Goal: Task Accomplishment & Management: Use online tool/utility

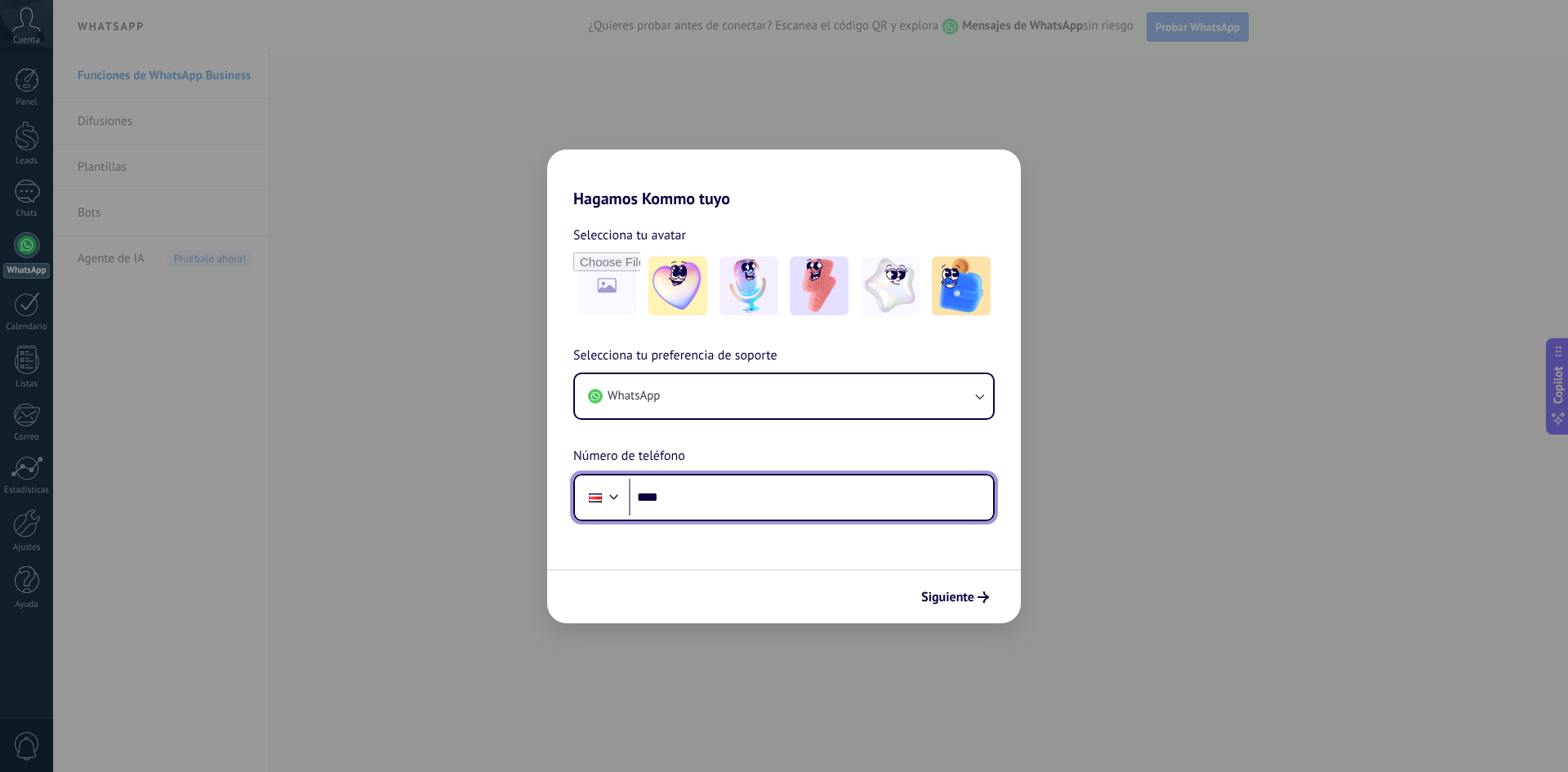
click at [698, 502] on input "****" at bounding box center [810, 497] width 364 height 38
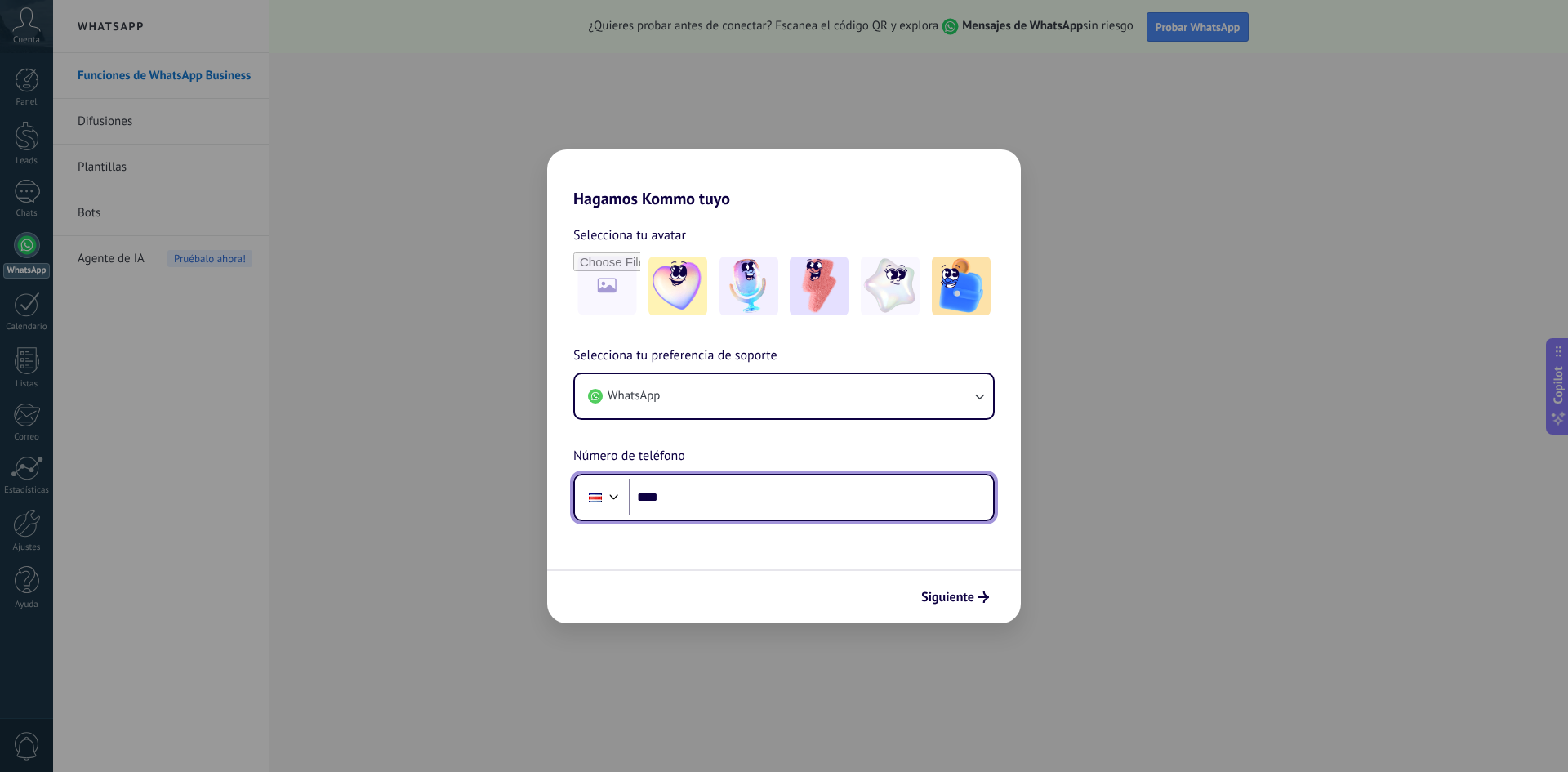
click at [695, 500] on input "****" at bounding box center [810, 497] width 364 height 38
type input "**********"
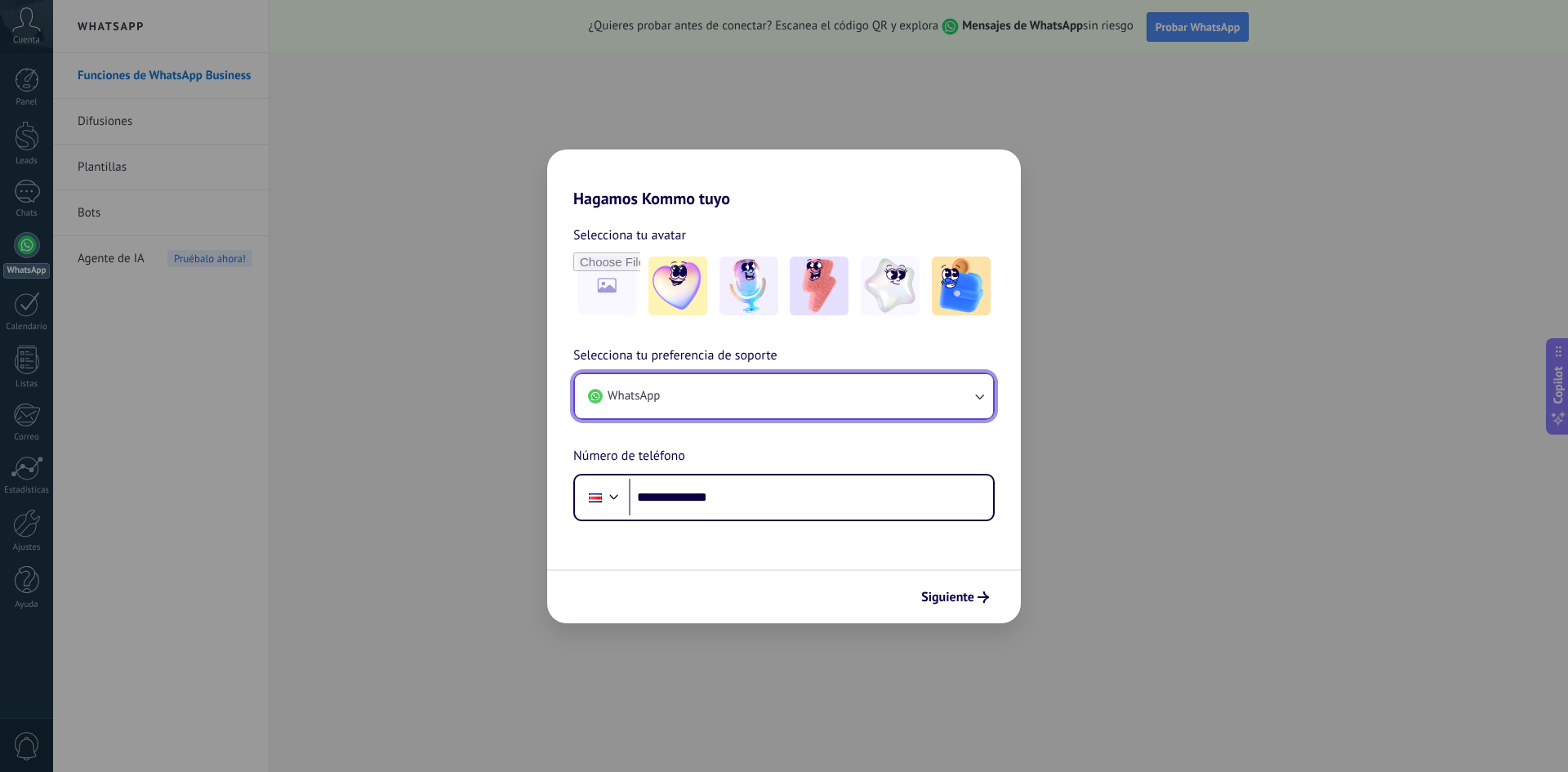
click at [915, 404] on button "WhatsApp" at bounding box center [784, 396] width 418 height 44
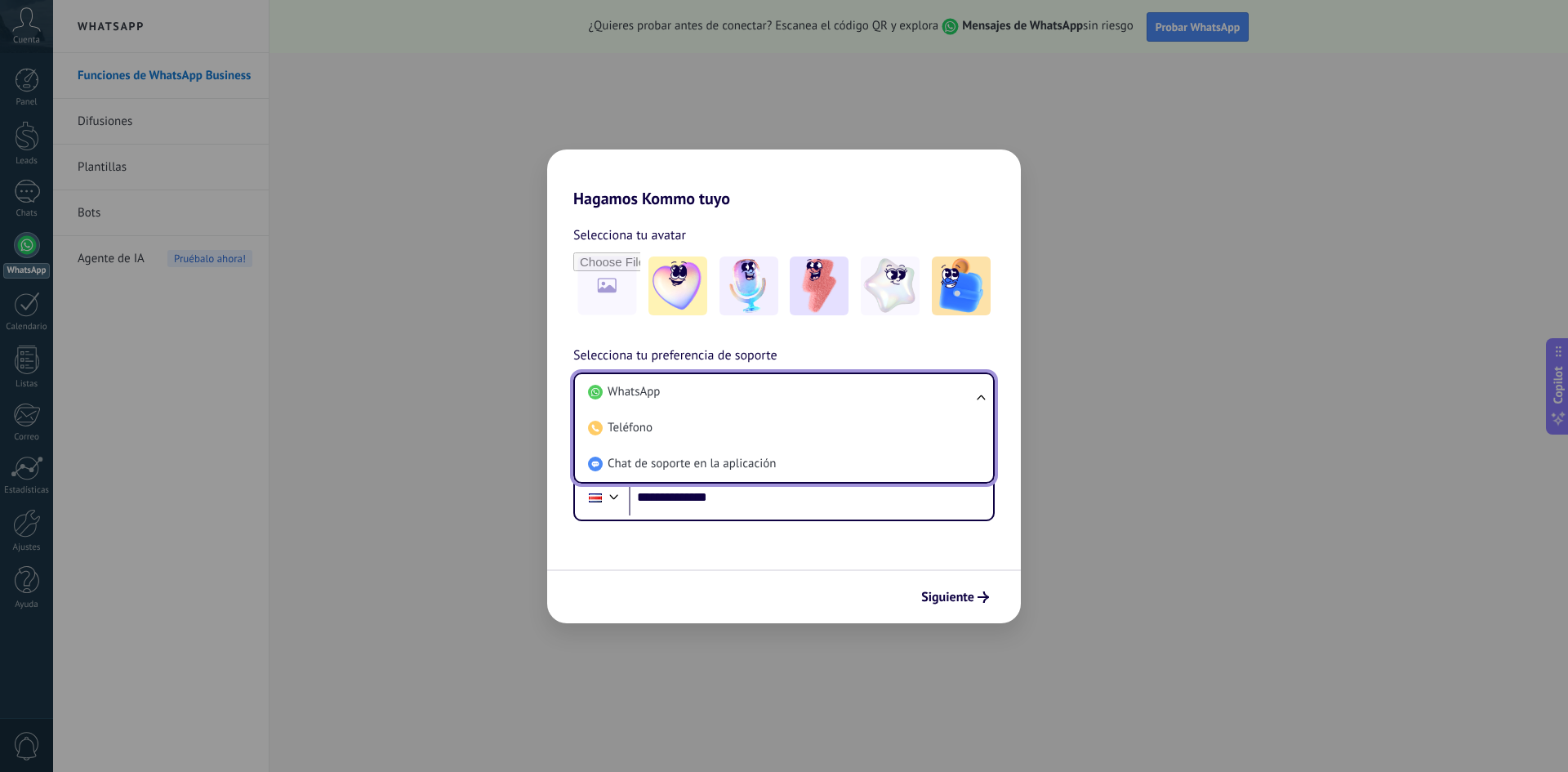
click at [915, 404] on li "WhatsApp" at bounding box center [780, 392] width 398 height 36
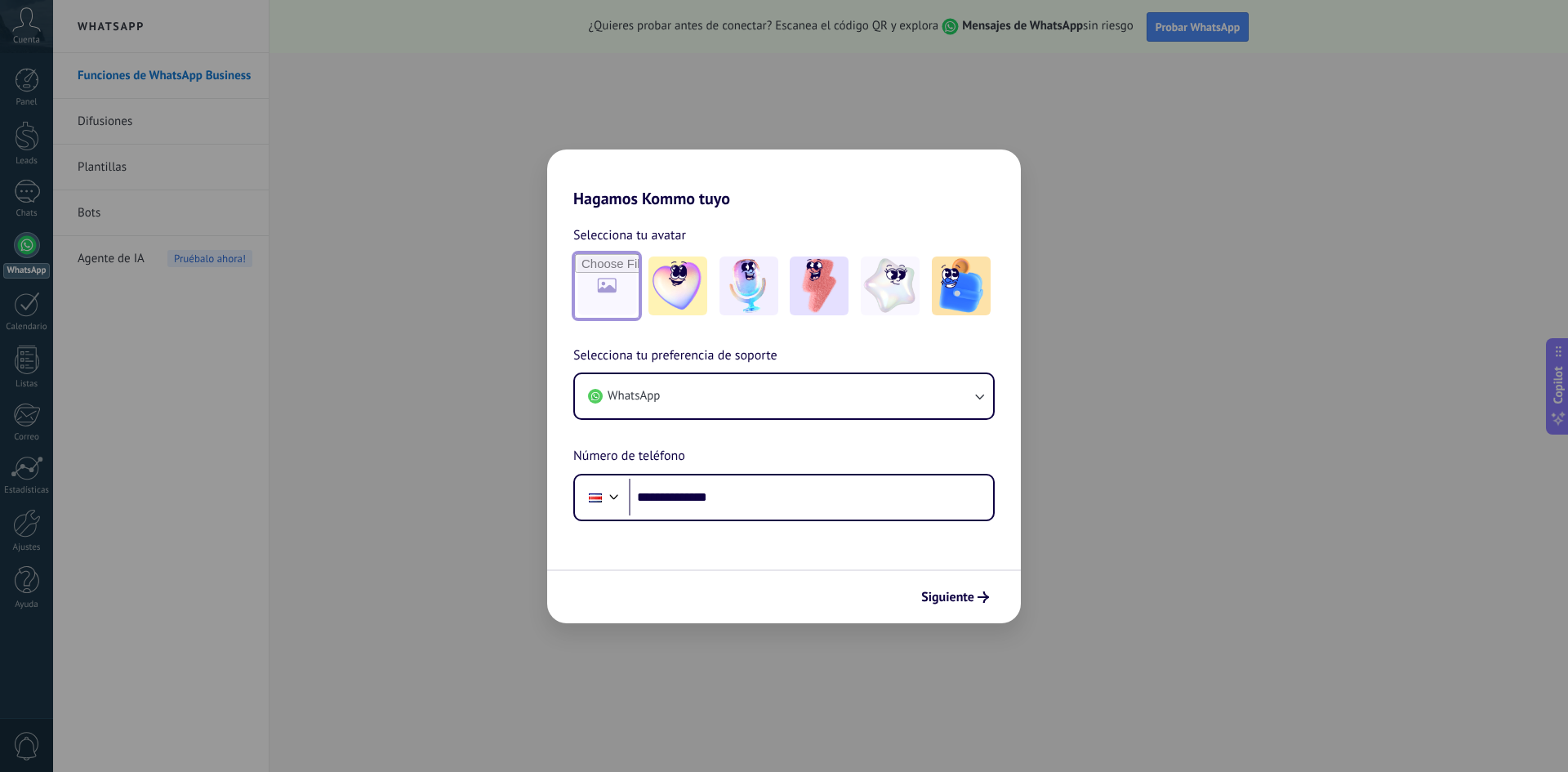
click at [615, 282] on input "file" at bounding box center [606, 286] width 64 height 64
click at [936, 593] on span "Siguiente" at bounding box center [947, 596] width 53 height 12
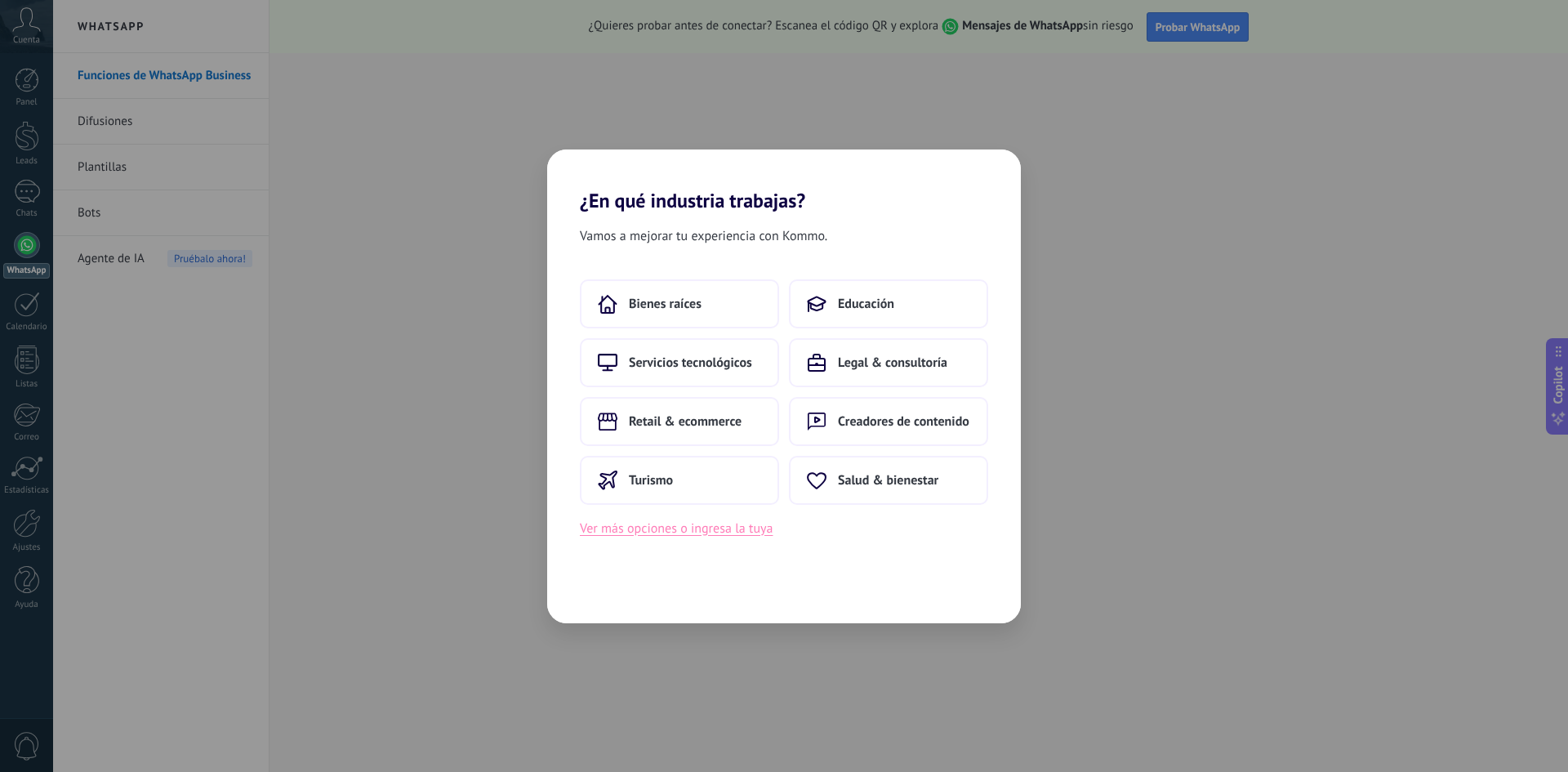
click at [670, 531] on button "Ver más opciones o ingresa la tuya" at bounding box center [676, 528] width 193 height 21
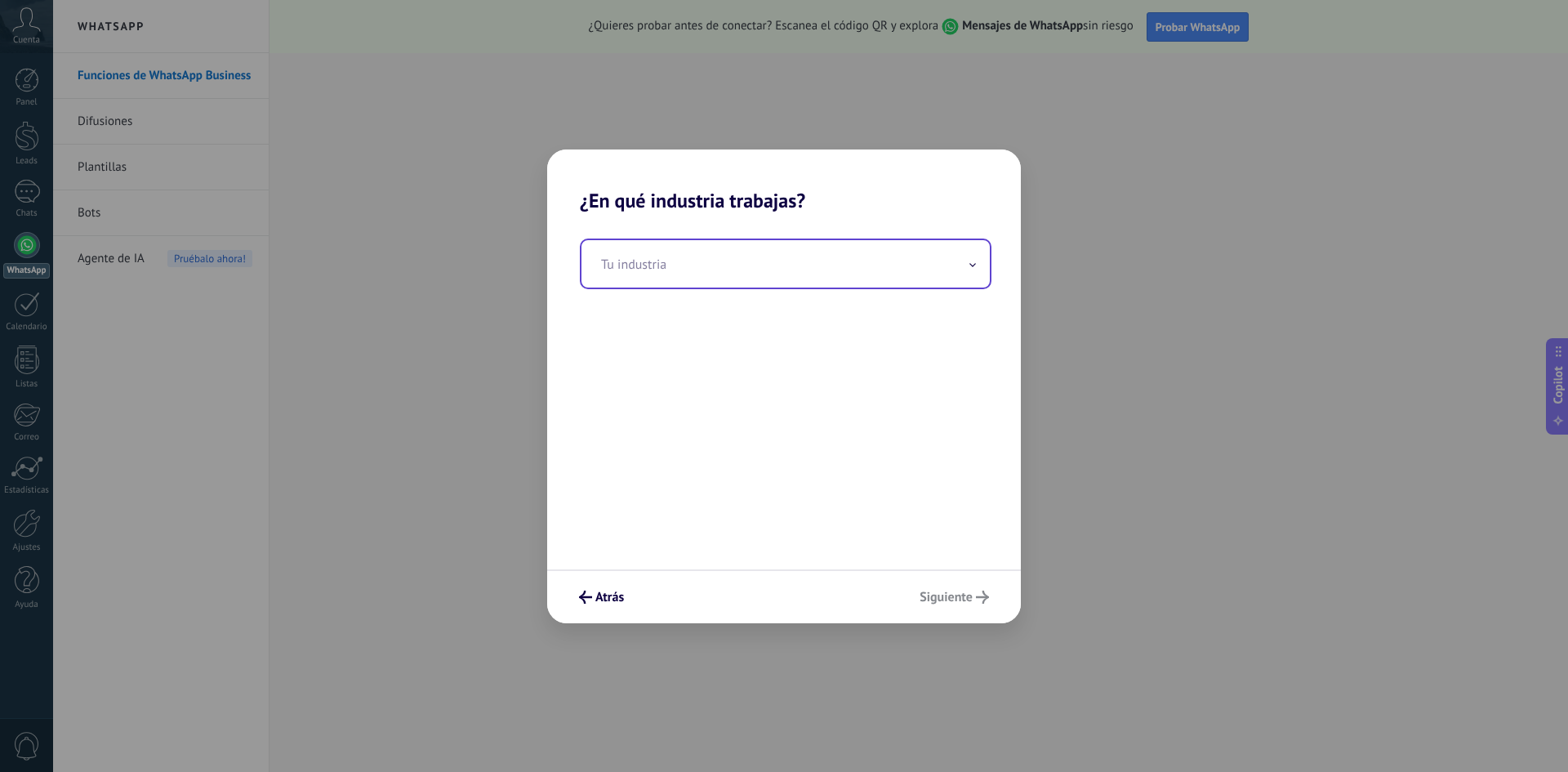
click at [724, 262] on input "text" at bounding box center [785, 263] width 408 height 47
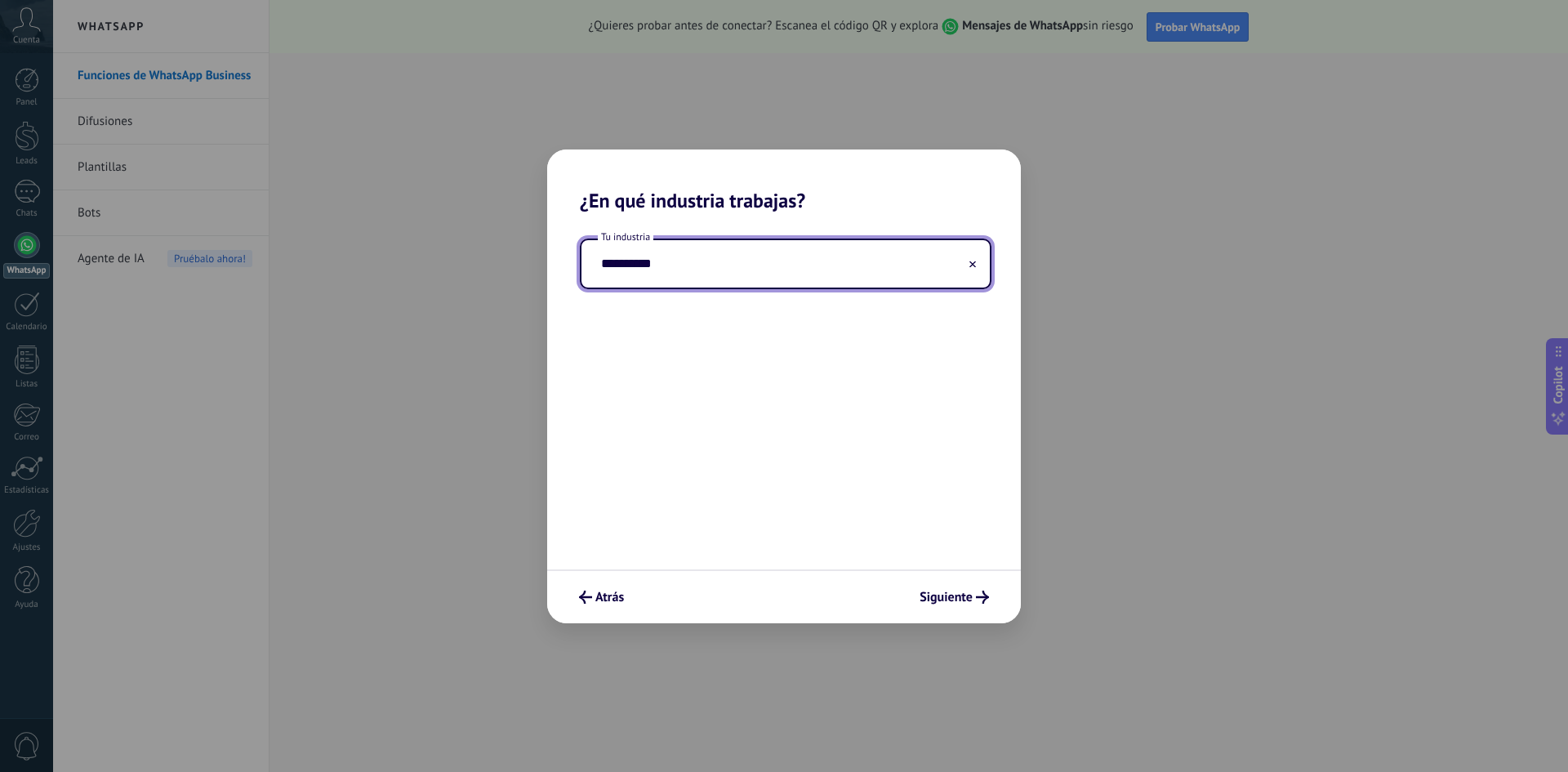
drag, startPoint x: 609, startPoint y: 267, endPoint x: 608, endPoint y: 259, distance: 8.1
click at [608, 259] on input "*********" at bounding box center [785, 263] width 408 height 47
click at [669, 262] on input "*********" at bounding box center [785, 263] width 408 height 47
drag, startPoint x: 628, startPoint y: 271, endPoint x: 740, endPoint y: 256, distance: 113.0
click at [740, 256] on input "*********" at bounding box center [785, 263] width 408 height 47
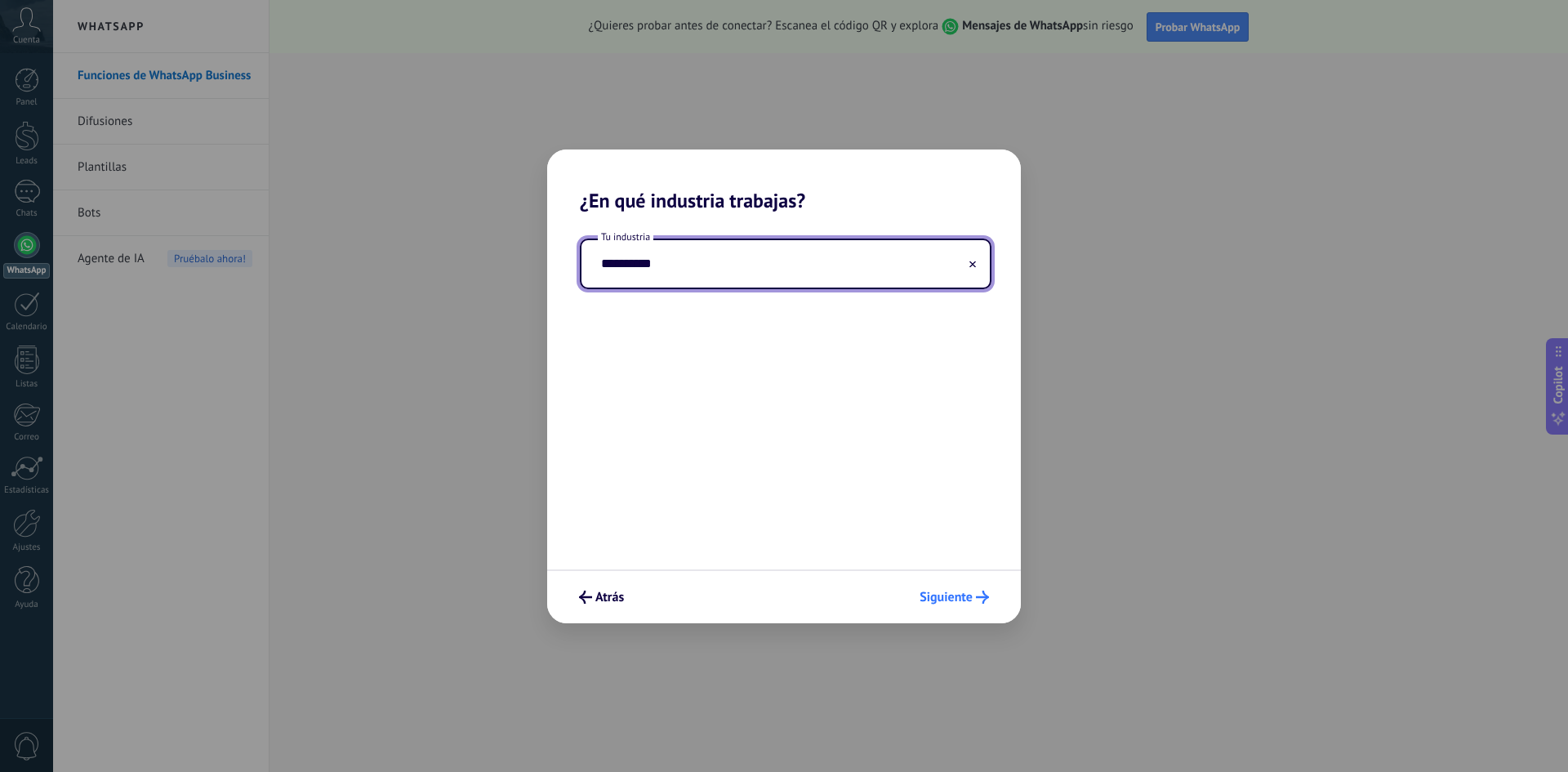
type input "*********"
click at [962, 593] on span "Siguiente" at bounding box center [946, 596] width 53 height 12
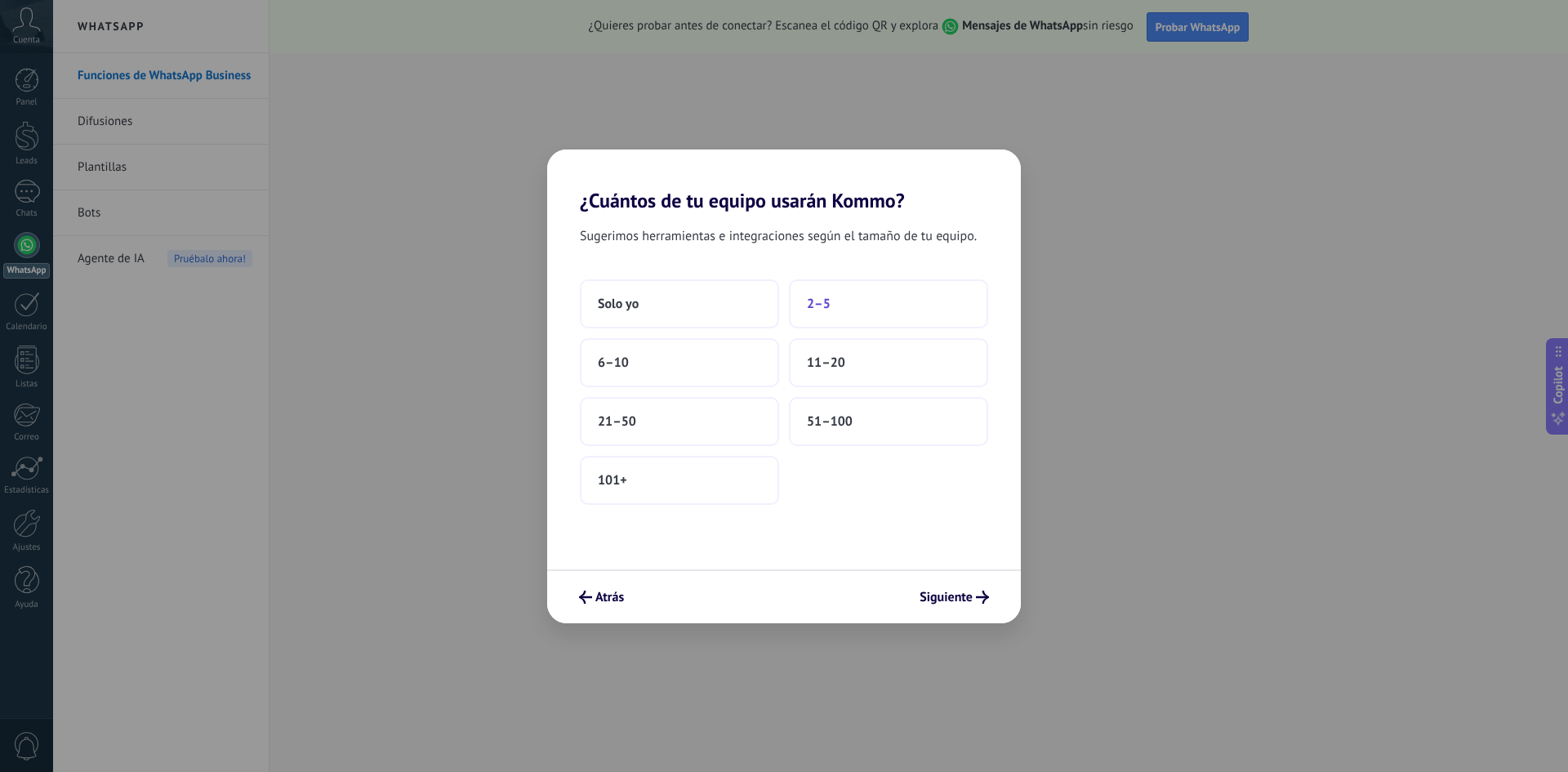
click at [806, 311] on button "2–5" at bounding box center [888, 304] width 200 height 49
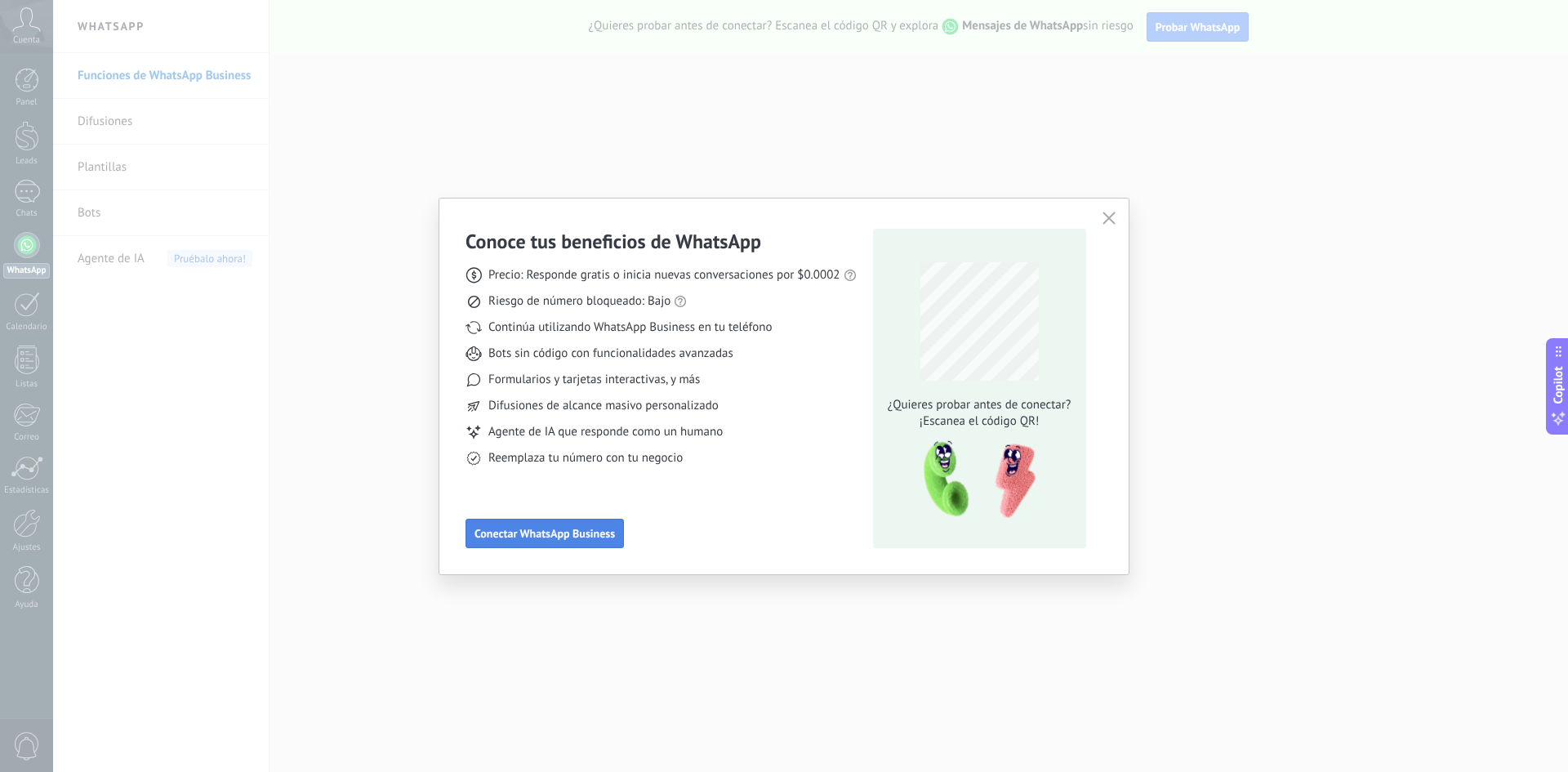
click at [582, 521] on button "Conectar WhatsApp Business" at bounding box center [544, 533] width 159 height 30
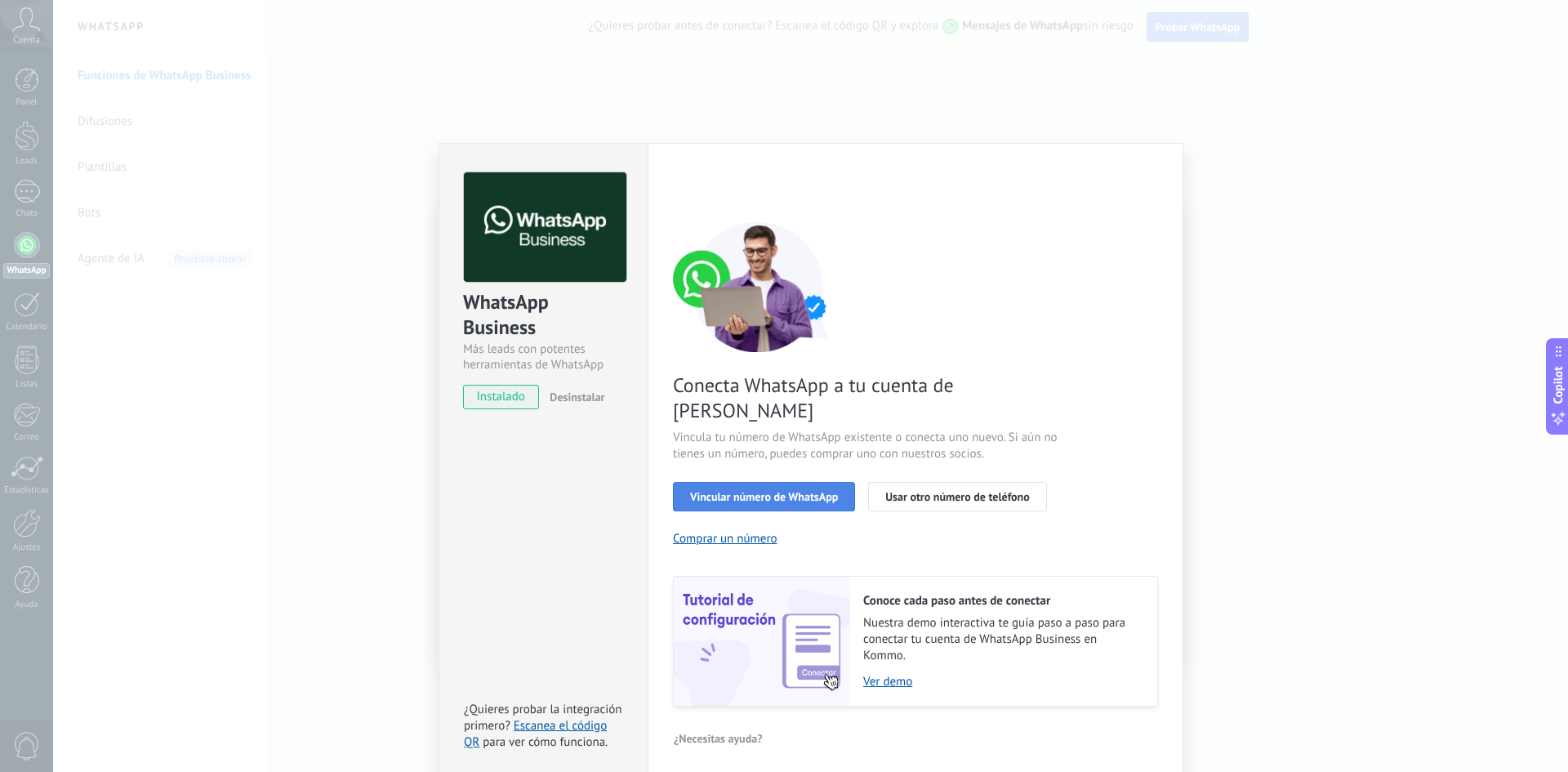
click at [775, 491] on span "Vincular número de WhatsApp" at bounding box center [764, 496] width 148 height 12
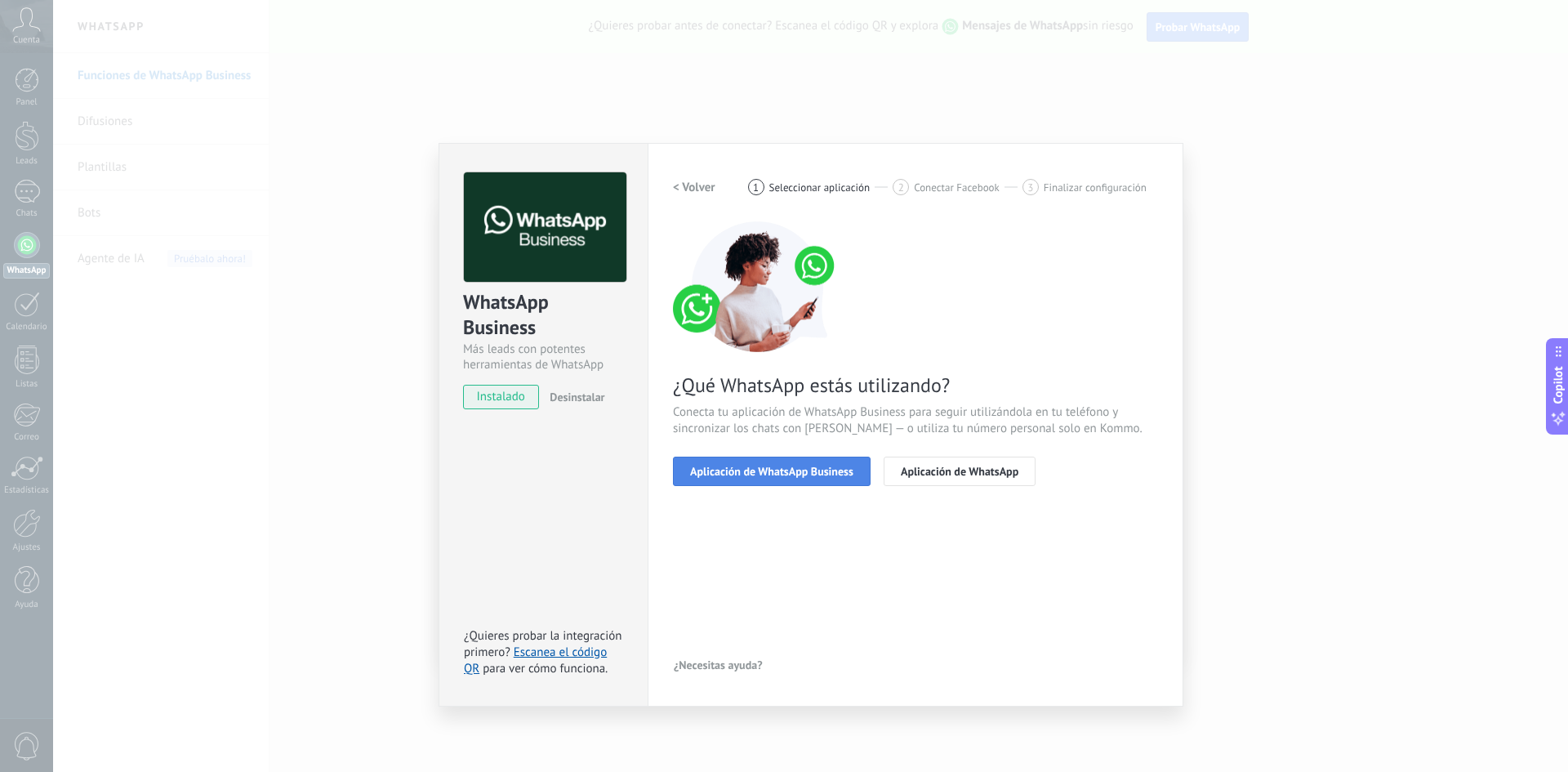
click at [772, 468] on span "Aplicación de WhatsApp Business" at bounding box center [772, 471] width 163 height 12
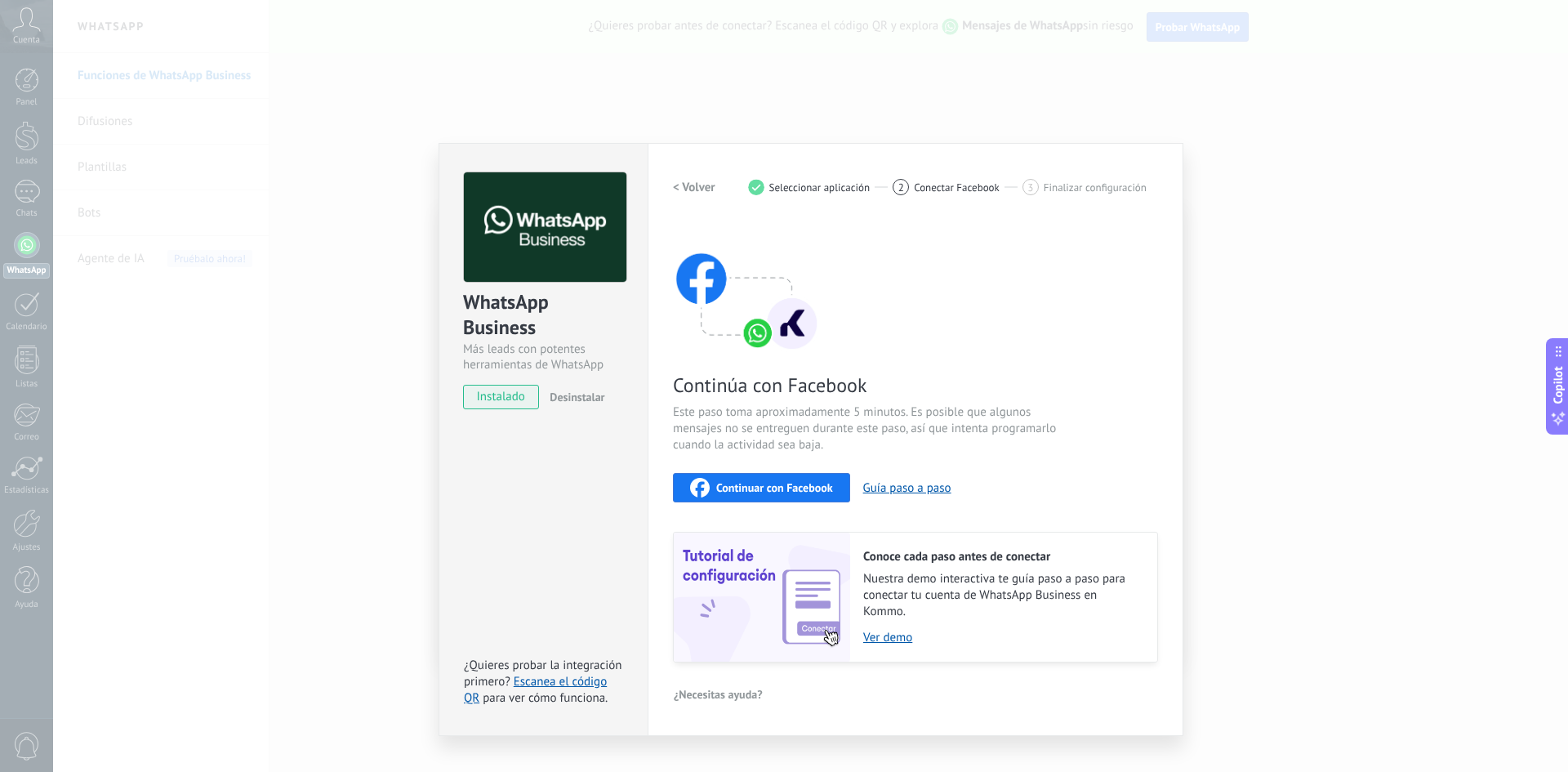
click at [749, 485] on span "Continuar con Facebook" at bounding box center [775, 487] width 116 height 12
click at [595, 205] on img at bounding box center [545, 227] width 163 height 110
drag, startPoint x: 358, startPoint y: 581, endPoint x: 416, endPoint y: 339, distance: 248.9
click at [360, 577] on div "WhatsApp Business Más leads con potentes herramientas de WhatsApp instalado Des…" at bounding box center [810, 386] width 1515 height 772
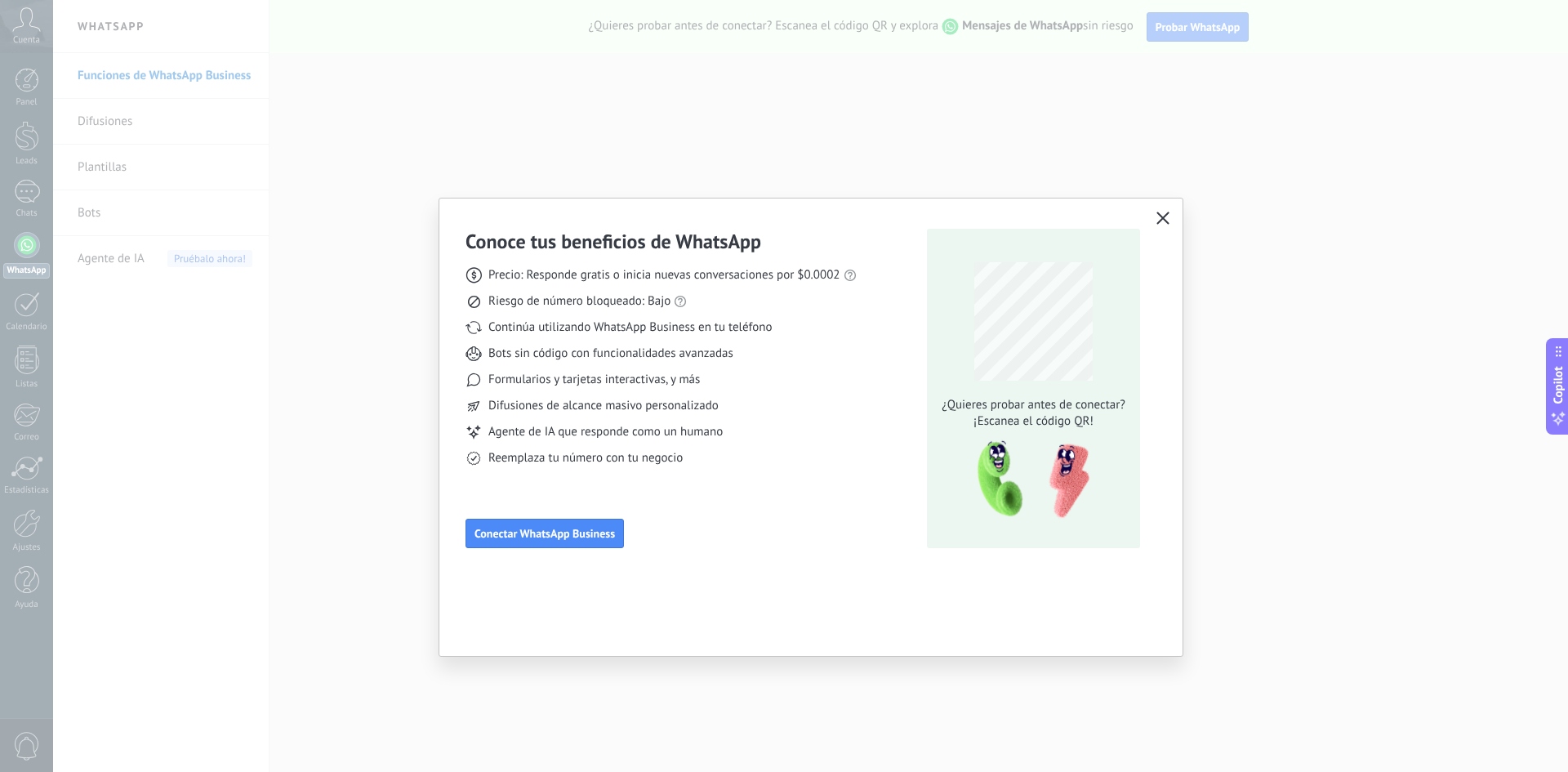
click at [443, 244] on div "Conoce tus beneficios de WhatsApp Precio: Responde gratis o inicia nuevas conve…" at bounding box center [811, 387] width 743 height 376
click at [1166, 214] on icon "button" at bounding box center [1163, 218] width 13 height 13
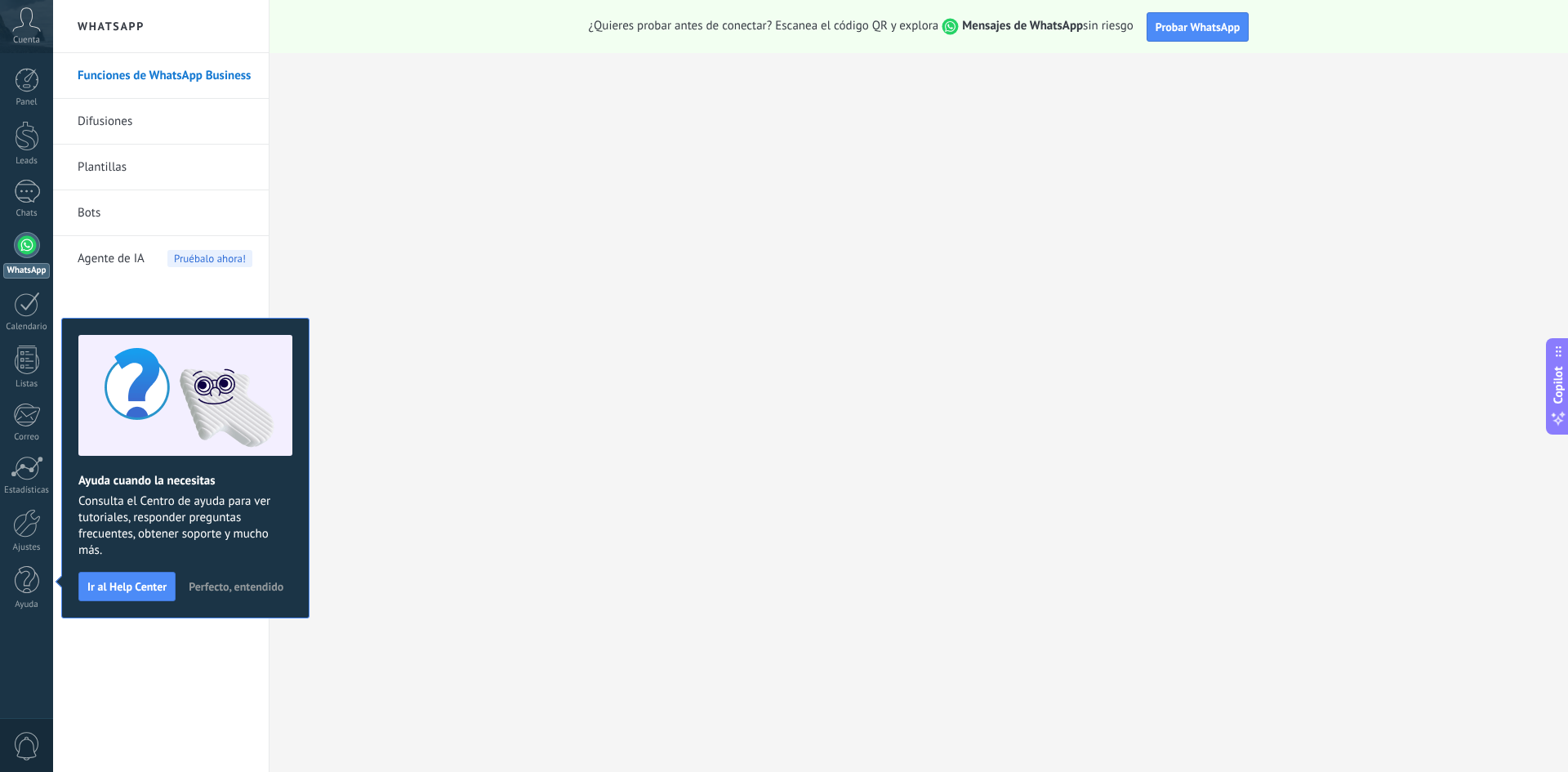
click at [108, 110] on link "Difusiones" at bounding box center [165, 121] width 175 height 46
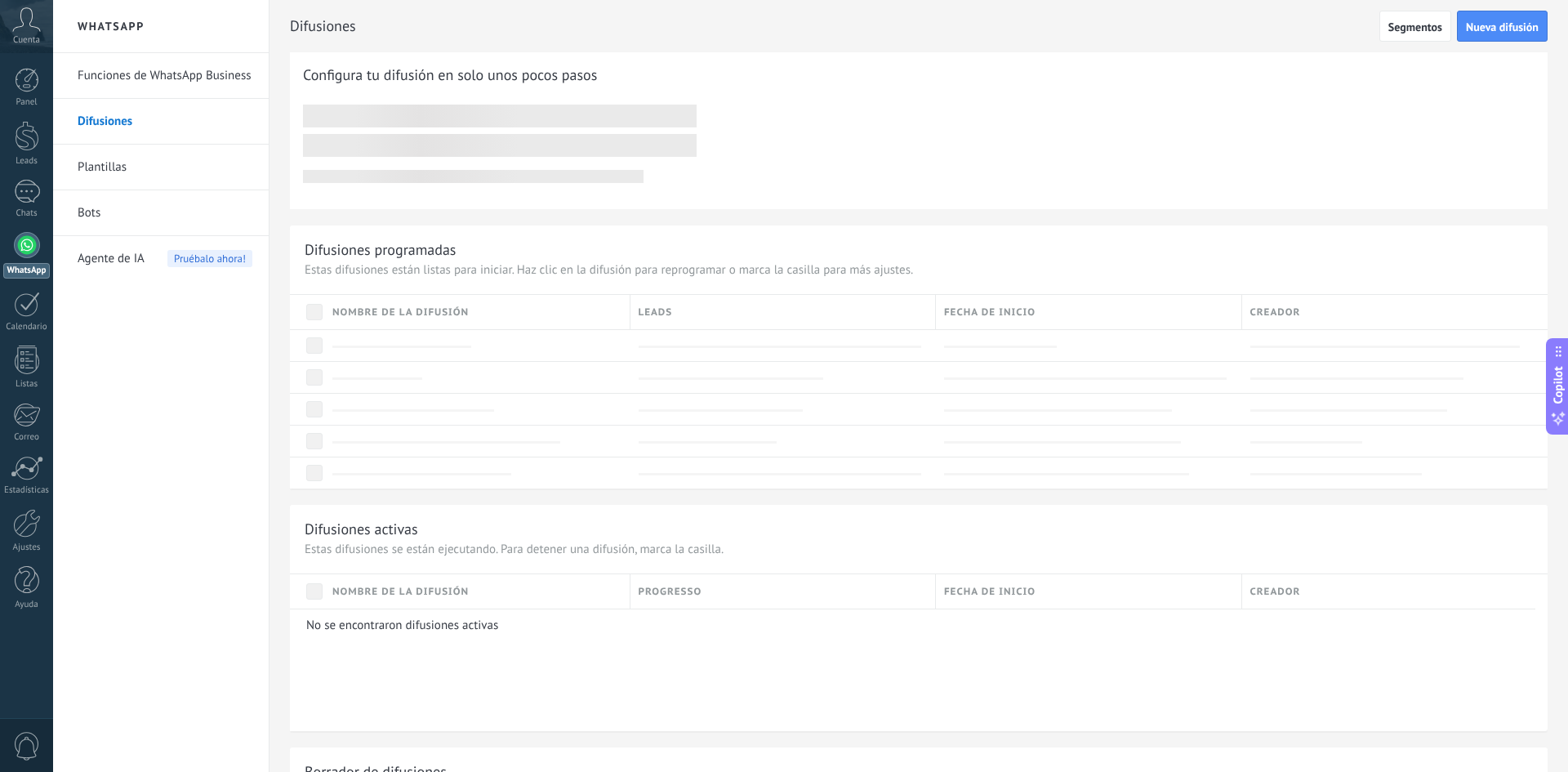
click at [115, 167] on link "Plantillas" at bounding box center [165, 167] width 175 height 46
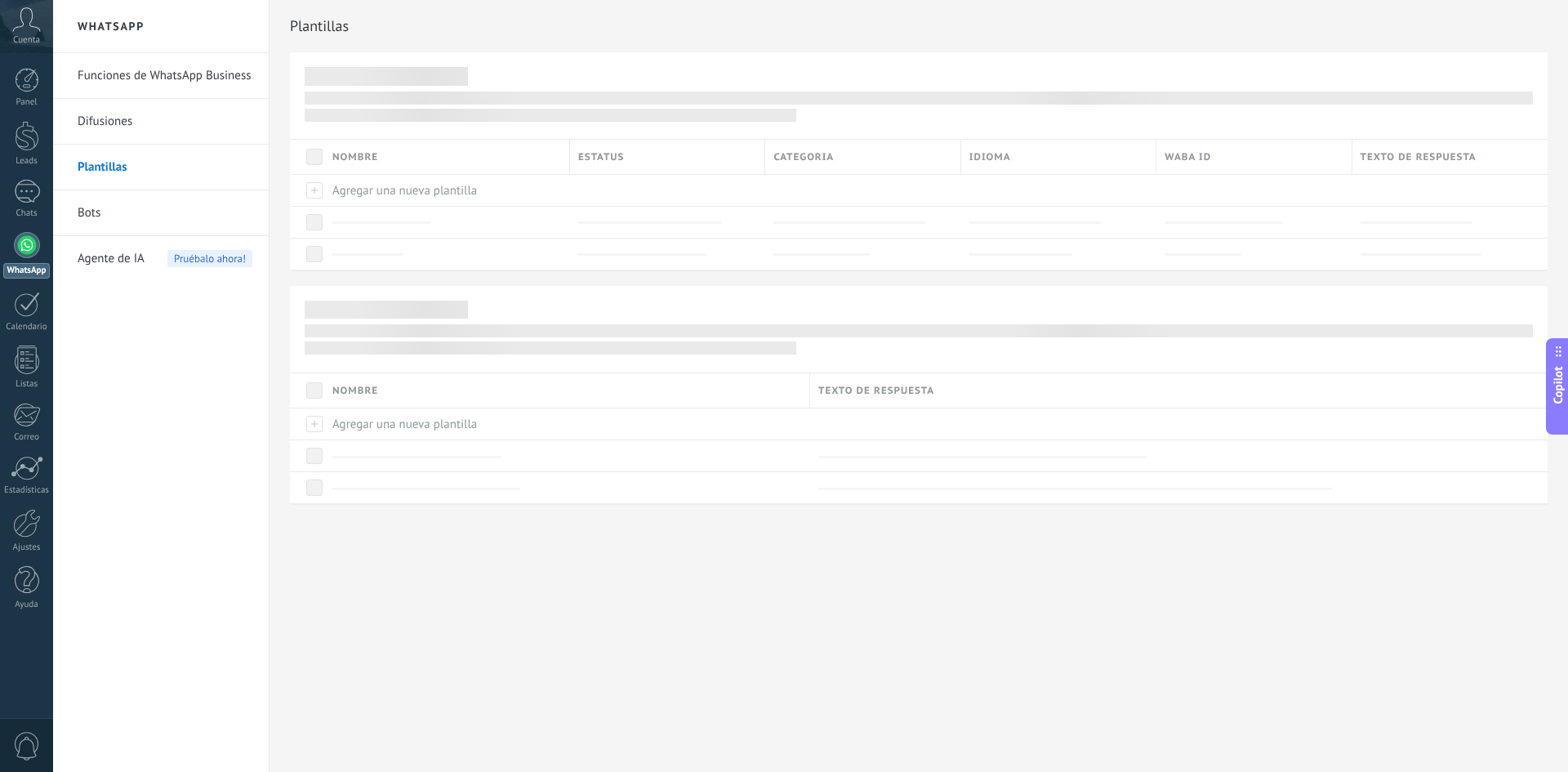
click at [91, 213] on link "Bots" at bounding box center [165, 213] width 175 height 46
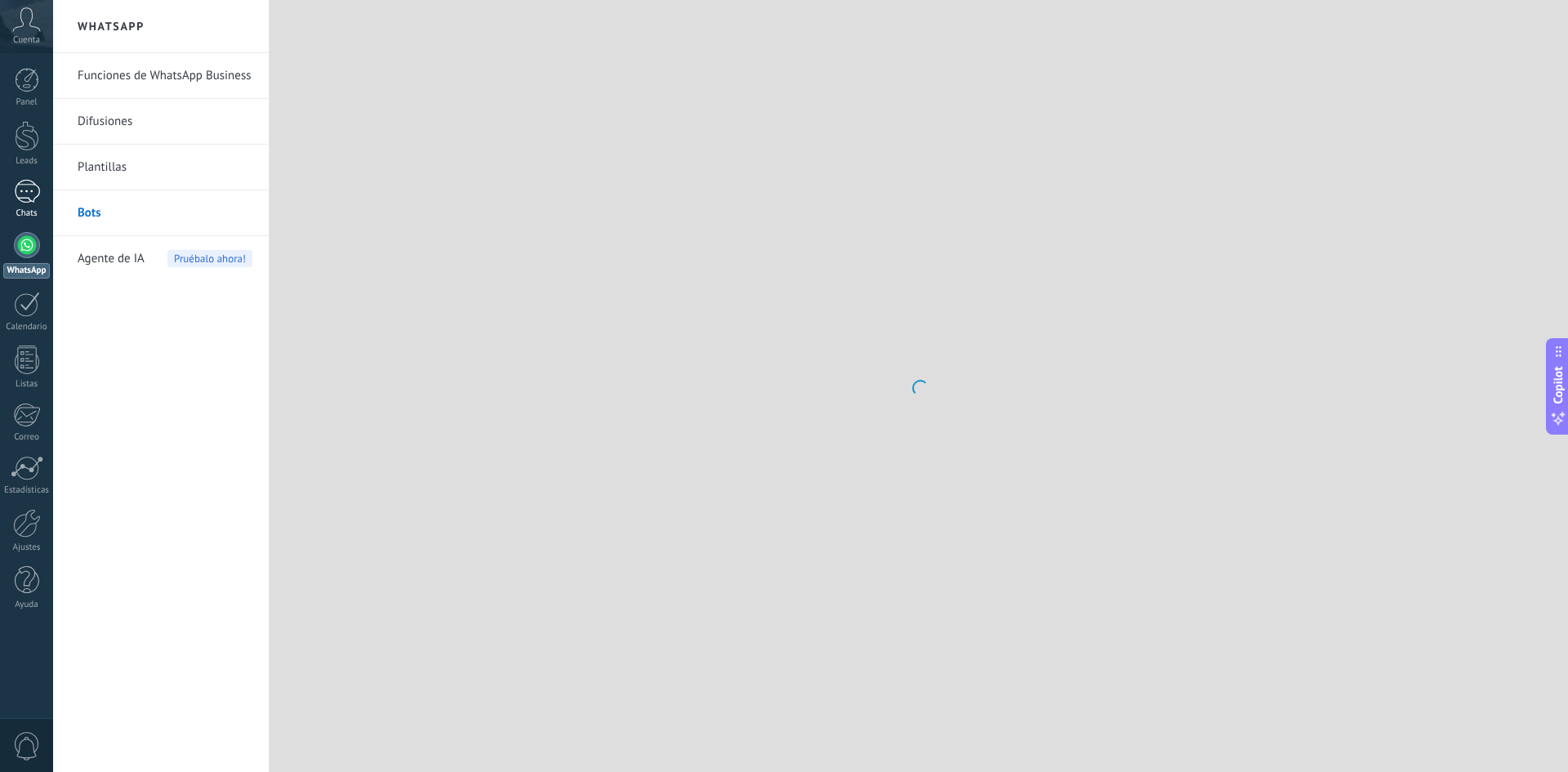
click at [30, 200] on div at bounding box center [27, 192] width 26 height 23
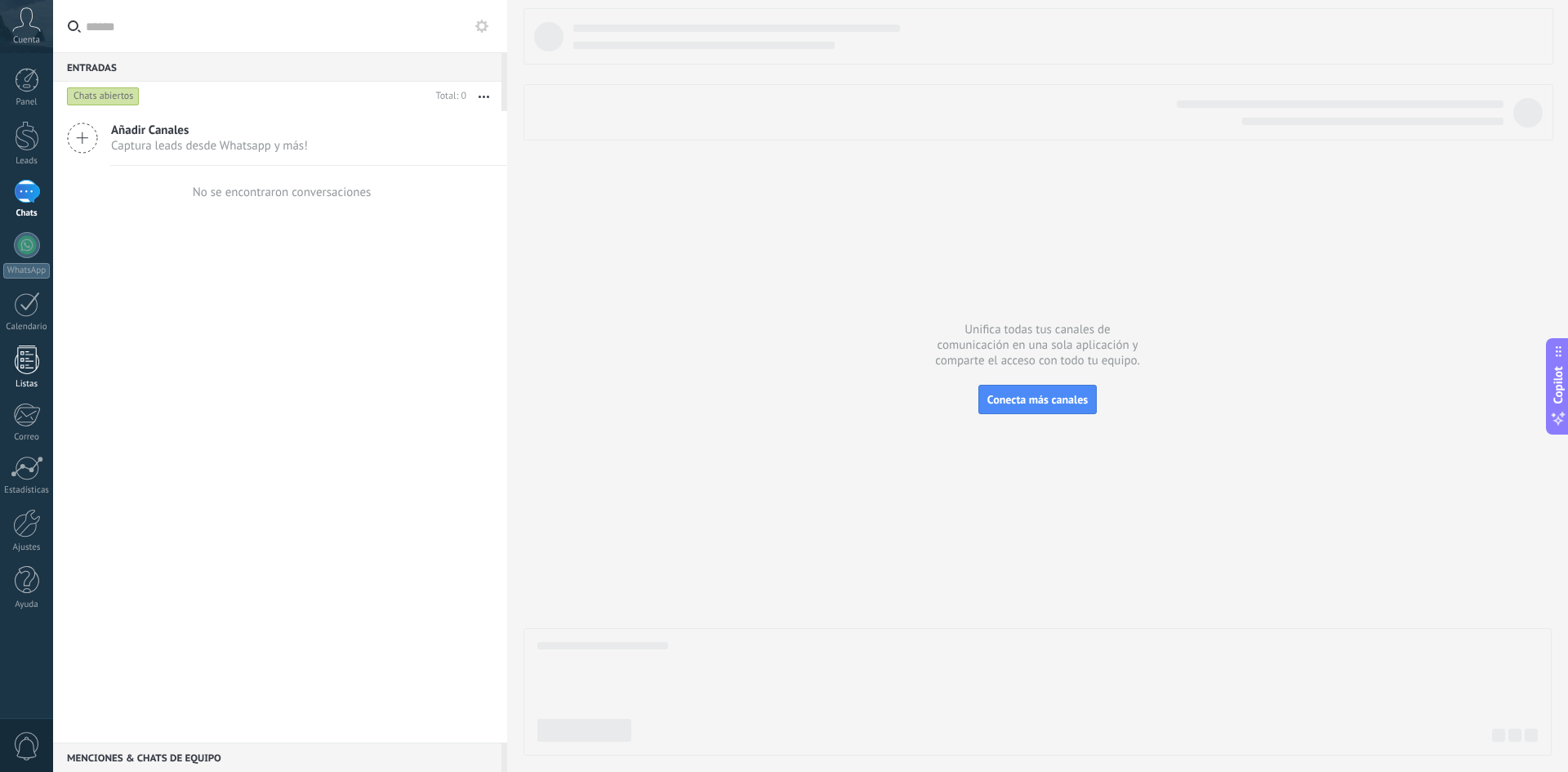
click at [34, 367] on div at bounding box center [26, 360] width 24 height 29
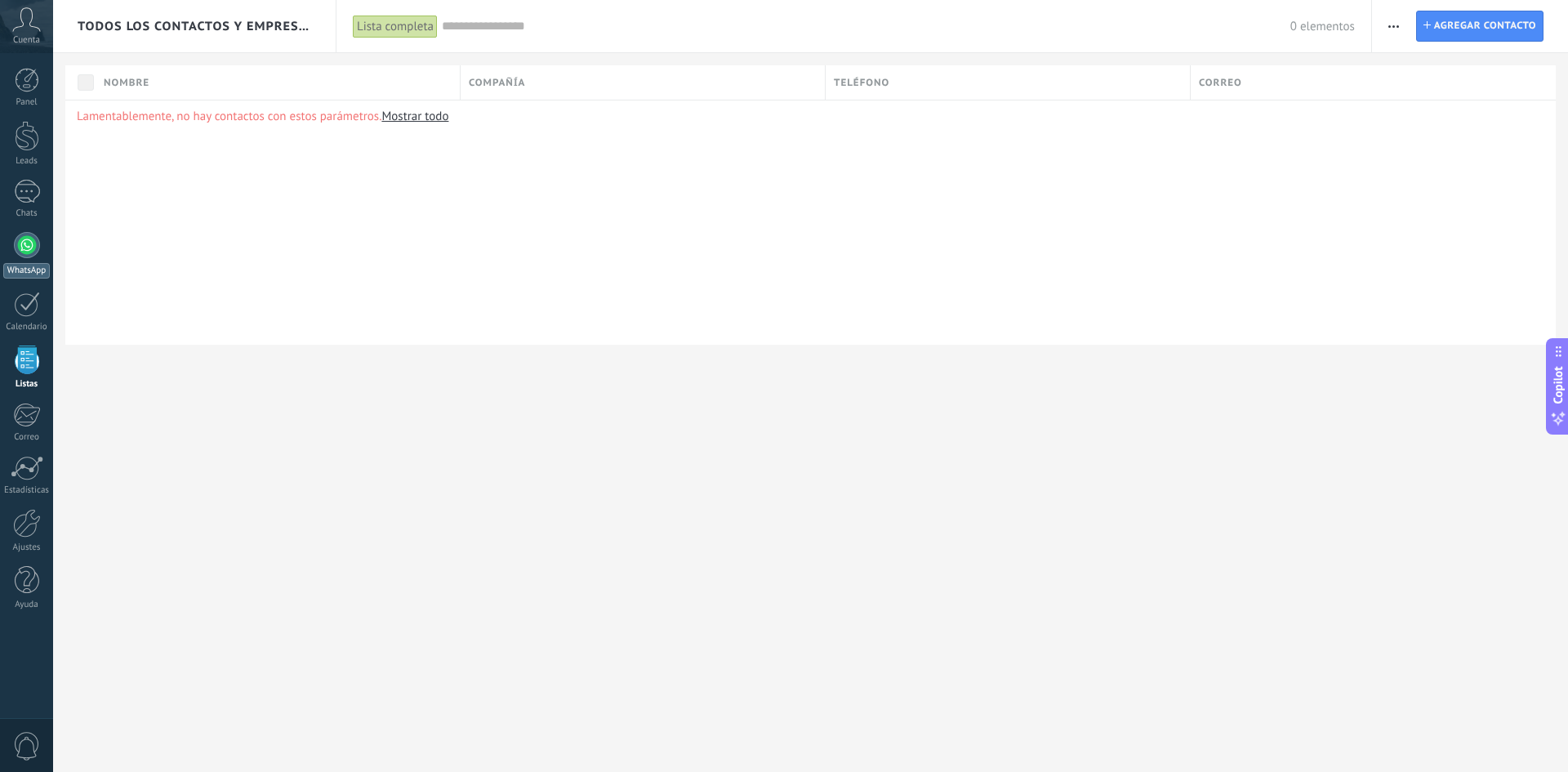
click at [18, 237] on div at bounding box center [27, 244] width 26 height 26
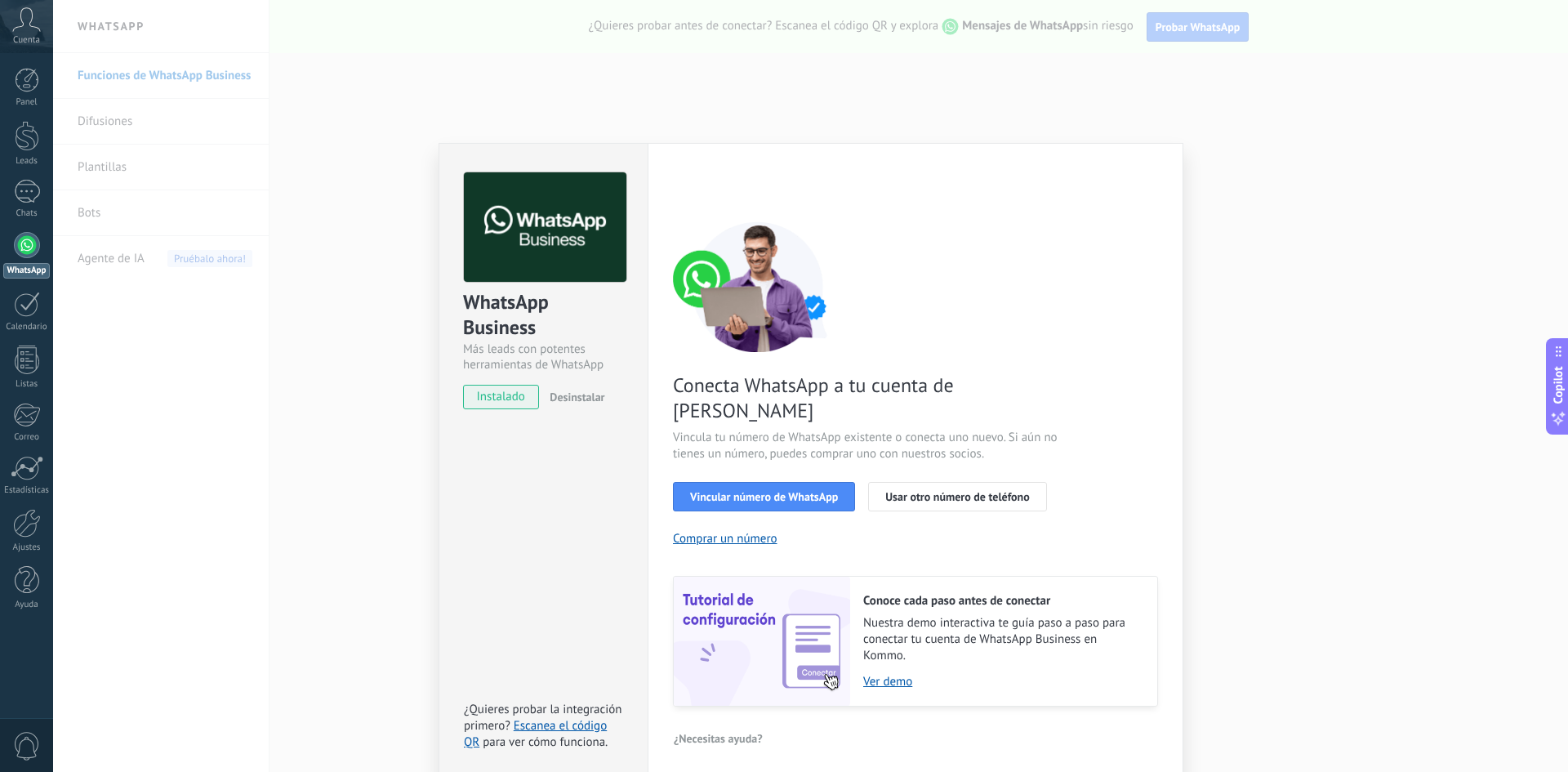
click at [497, 398] on span "instalado" at bounding box center [501, 397] width 74 height 24
click at [738, 491] on span "Vincular número de WhatsApp" at bounding box center [764, 496] width 148 height 12
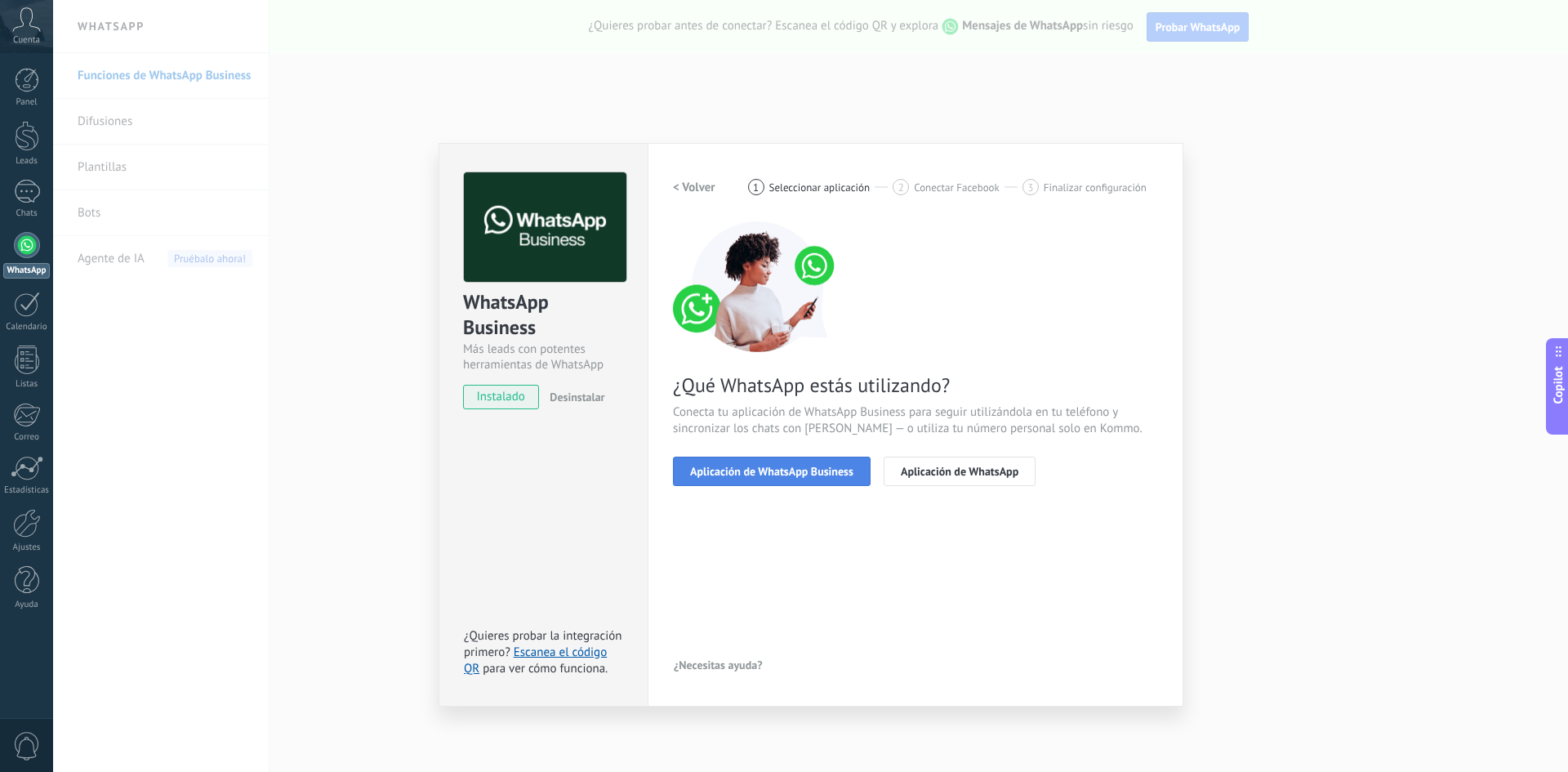
click at [773, 466] on span "Aplicación de WhatsApp Business" at bounding box center [772, 471] width 163 height 12
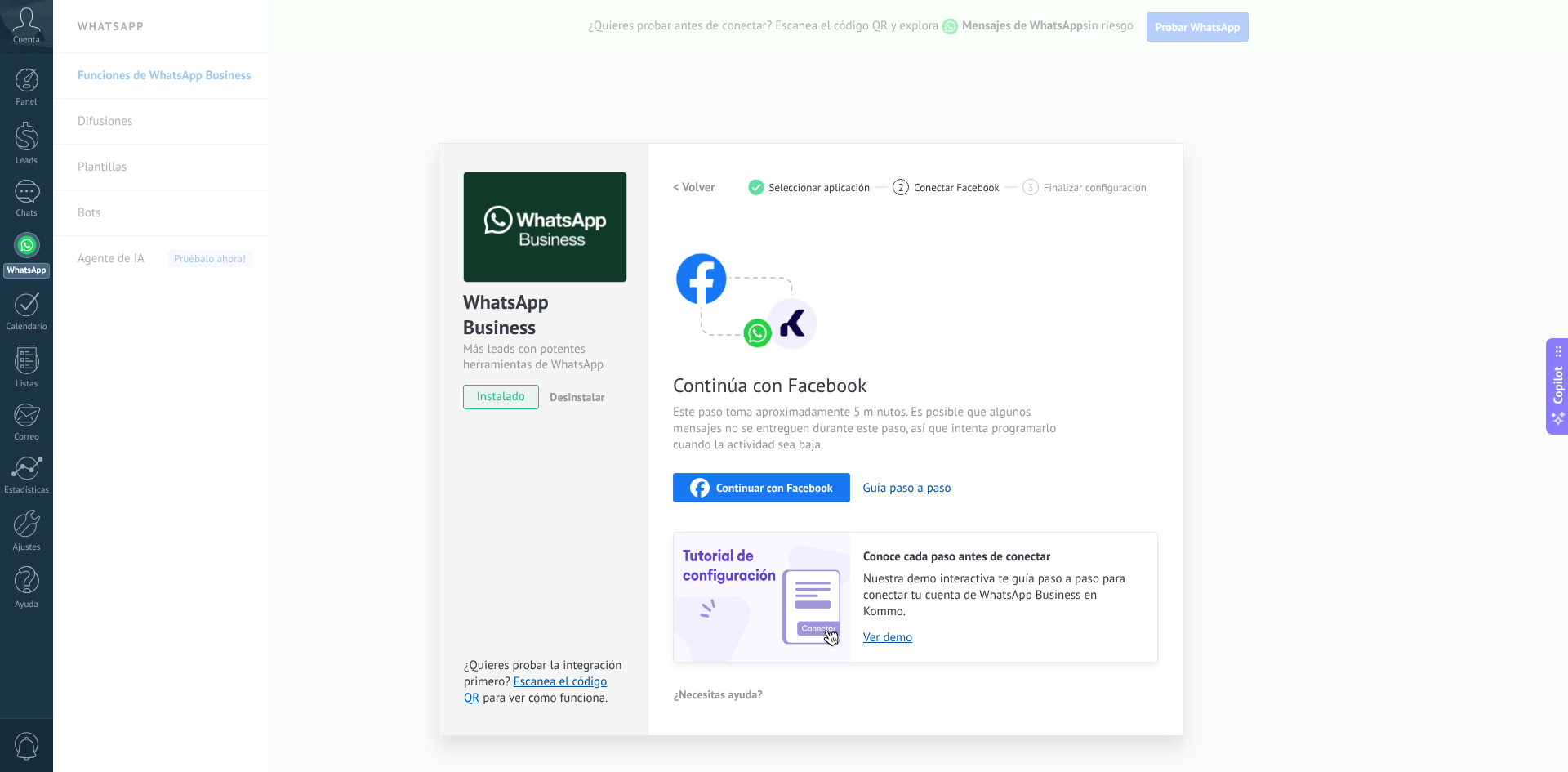
click at [798, 485] on span "Continuar con Facebook" at bounding box center [775, 487] width 116 height 12
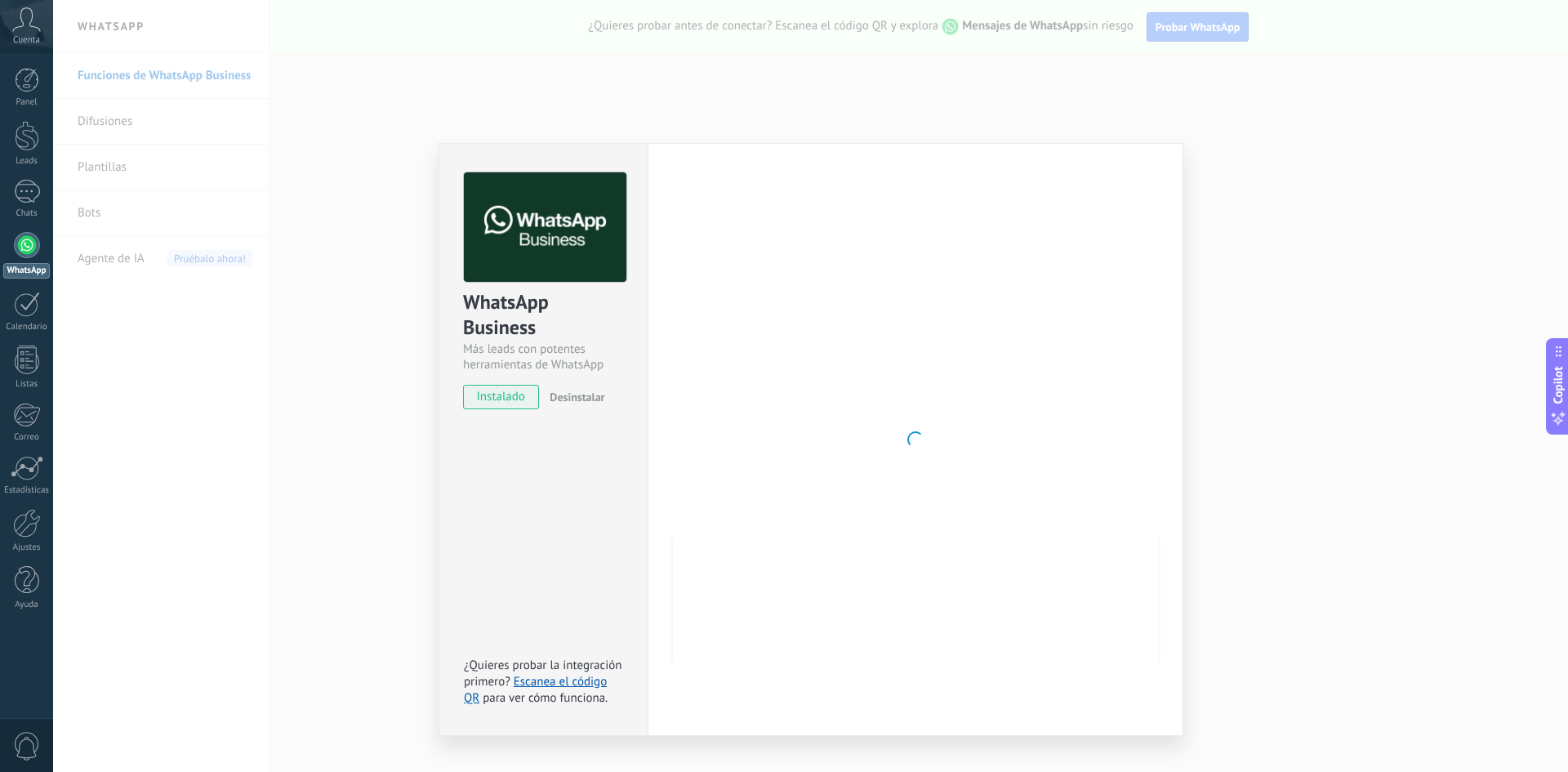
click at [1255, 347] on div "WhatsApp Business Más leads con potentes herramientas de WhatsApp instalado Des…" at bounding box center [810, 386] width 1515 height 772
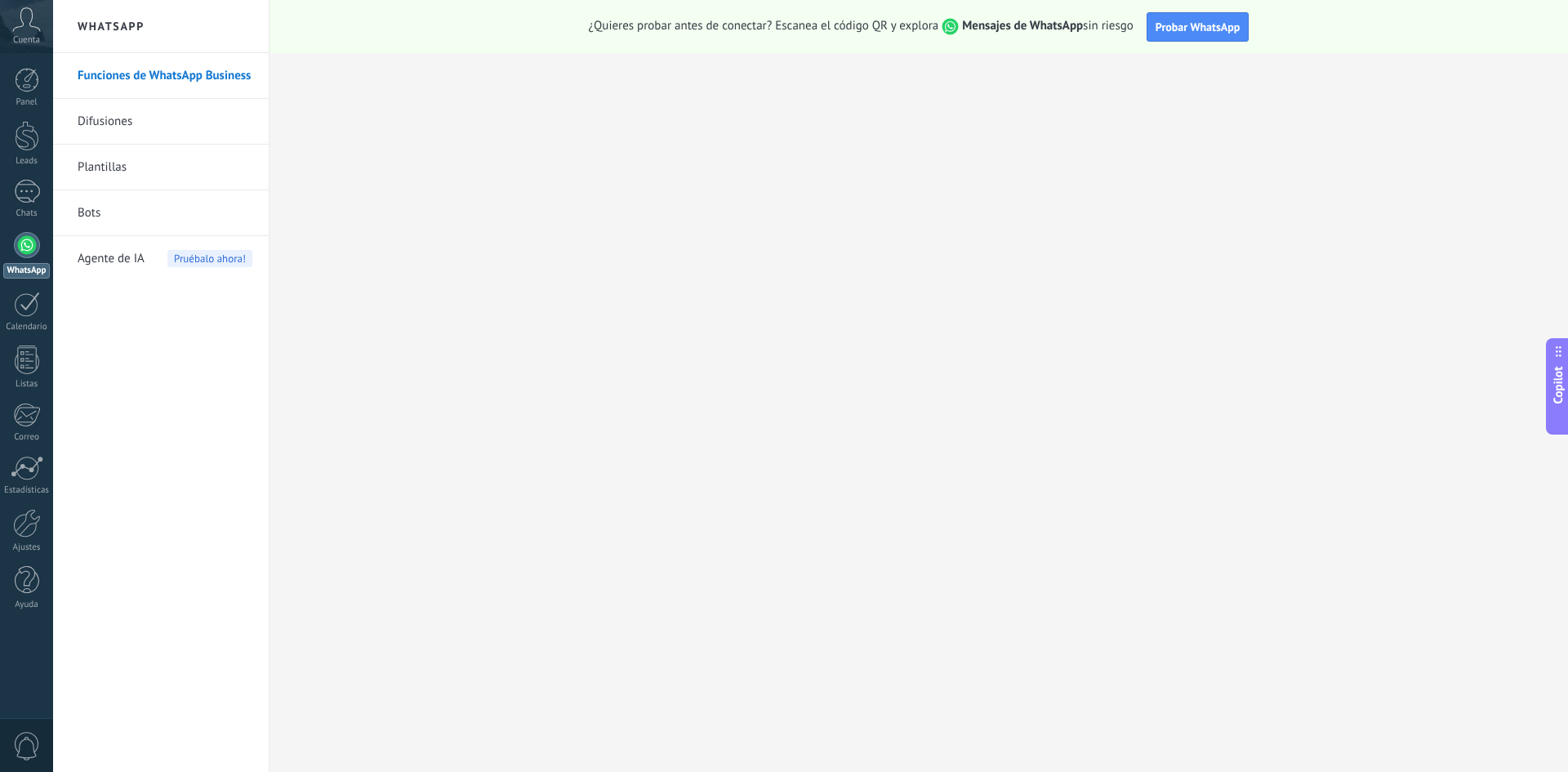
click at [24, 242] on div at bounding box center [27, 244] width 26 height 26
